Goal: Navigation & Orientation: Find specific page/section

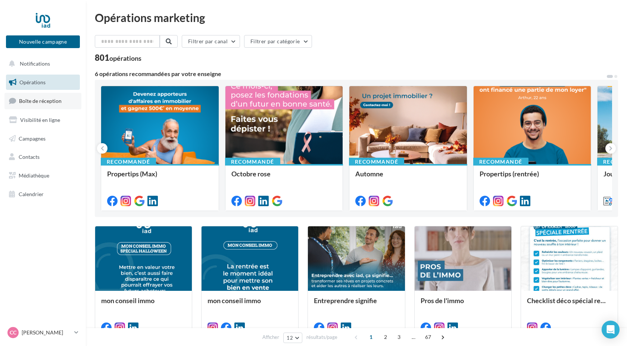
click at [48, 101] on span "Boîte de réception" at bounding box center [40, 101] width 43 height 6
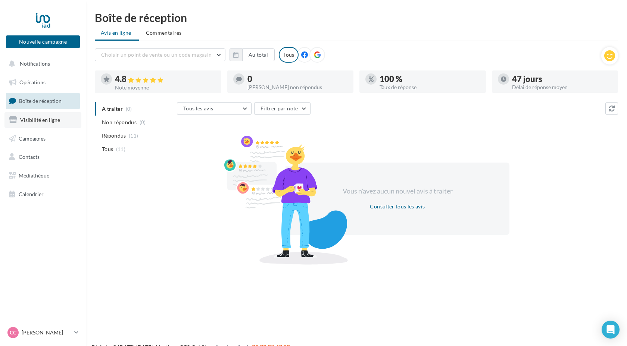
click at [48, 120] on span "Visibilité en ligne" at bounding box center [40, 120] width 40 height 6
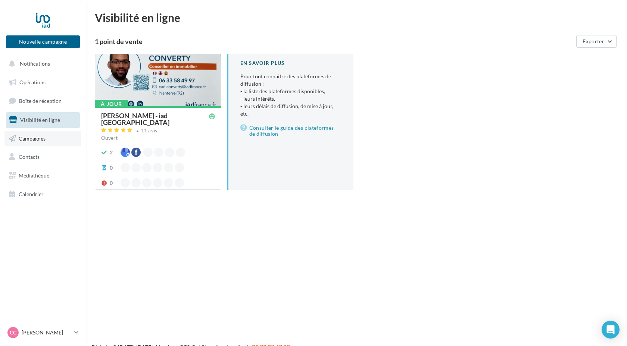
click at [46, 136] on link "Campagnes" at bounding box center [42, 139] width 77 height 16
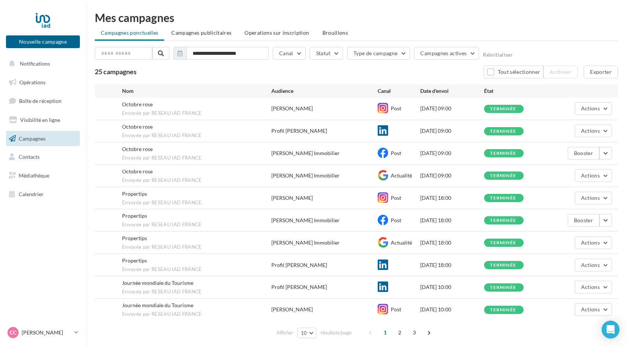
click at [477, 31] on ul "Campagnes ponctuelles Campagnes publicitaires Operations sur inscription Brouil…" at bounding box center [356, 33] width 523 height 15
click at [619, 16] on div "**********" at bounding box center [356, 177] width 541 height 330
click at [445, 26] on ul "Campagnes ponctuelles Campagnes publicitaires Operations sur inscription Brouil…" at bounding box center [356, 33] width 523 height 15
